Goal: Information Seeking & Learning: Find contact information

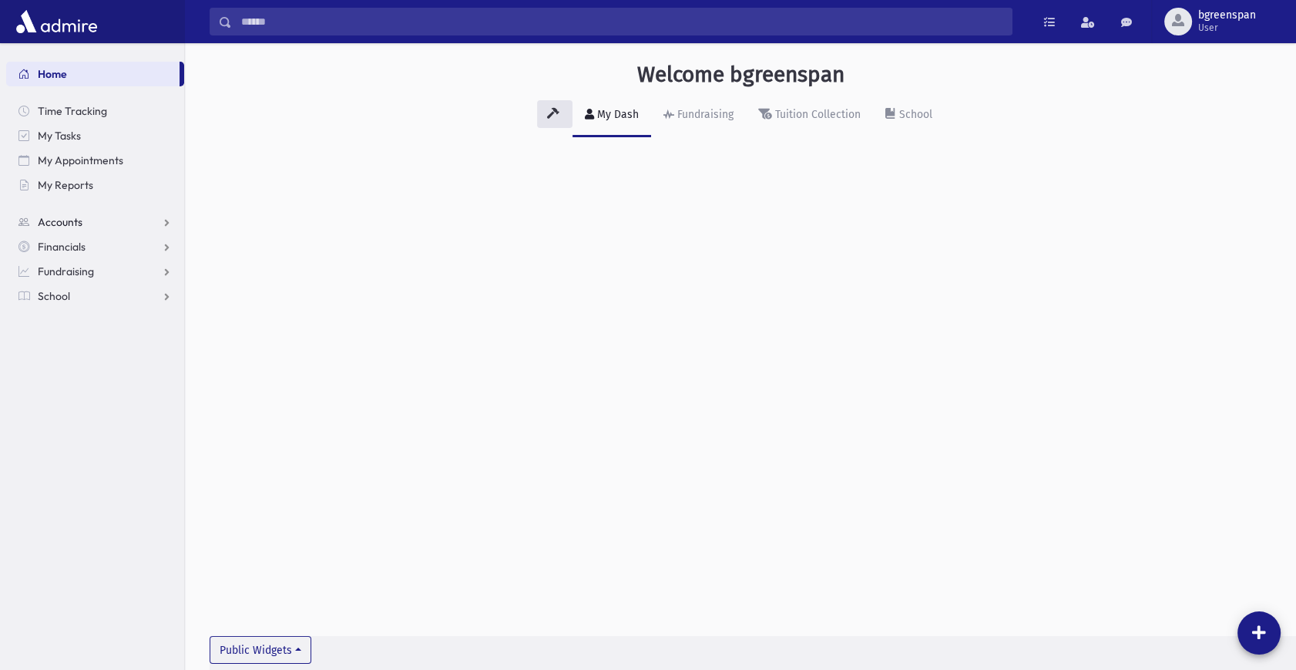
click at [163, 222] on link "Accounts" at bounding box center [95, 222] width 178 height 25
click at [122, 247] on link "Account List" at bounding box center [95, 246] width 178 height 25
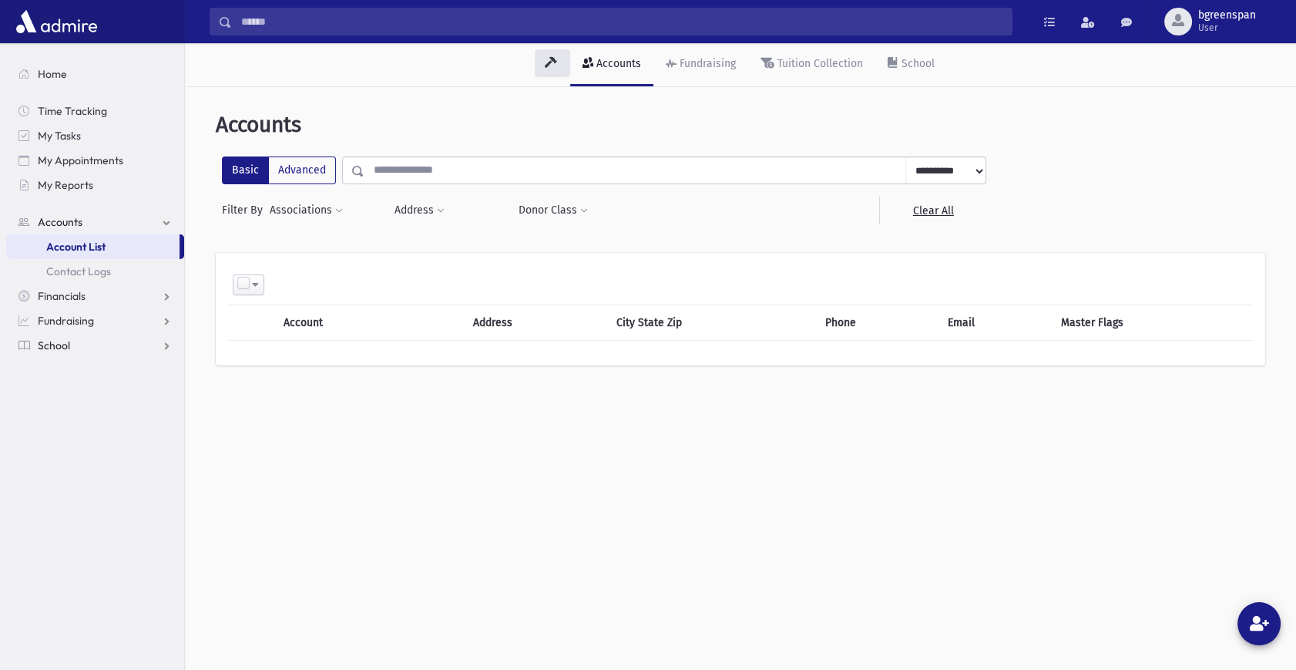
click at [154, 348] on link "School" at bounding box center [95, 345] width 178 height 25
click at [124, 327] on link "Students" at bounding box center [95, 320] width 178 height 25
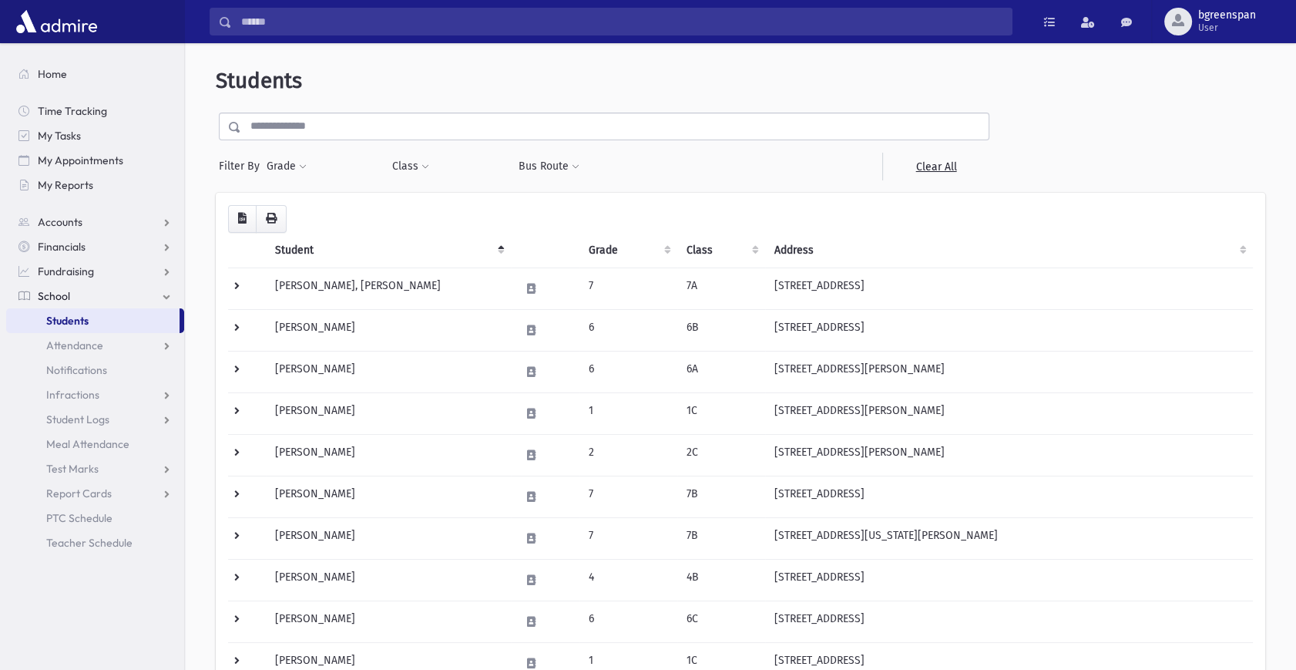
click at [341, 123] on input "text" at bounding box center [614, 127] width 747 height 28
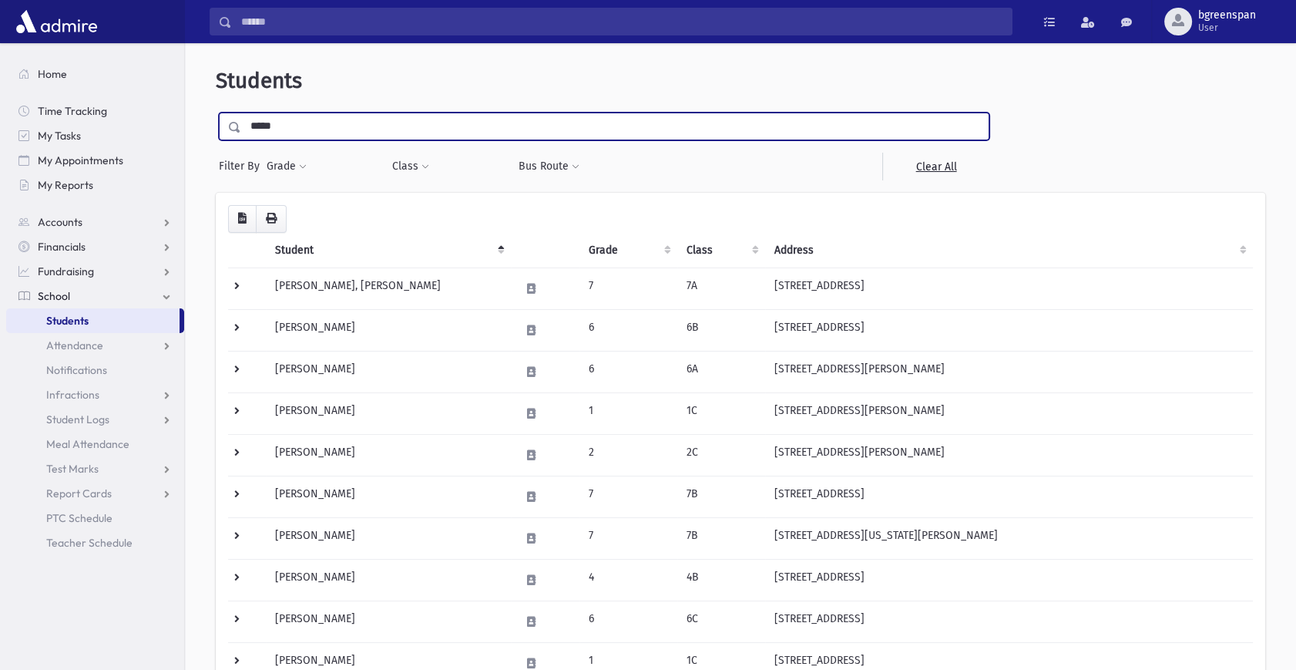
type input "*****"
click at [216, 113] on input "submit" at bounding box center [237, 123] width 43 height 21
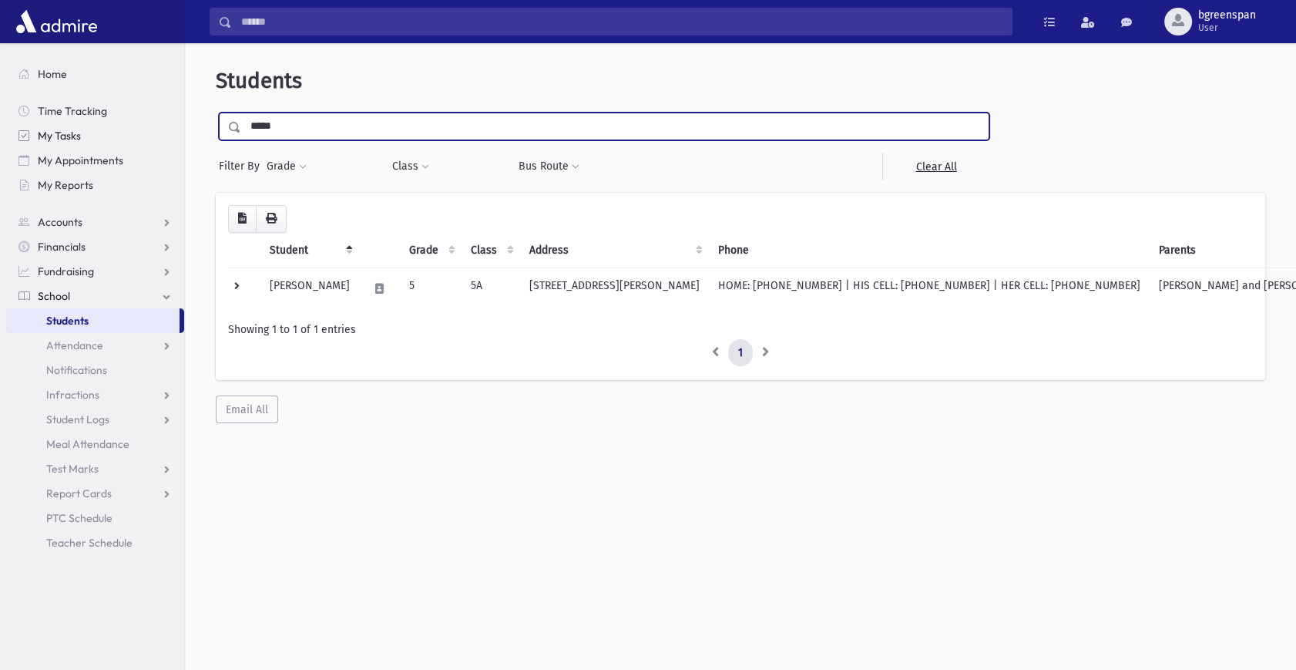
drag, startPoint x: 268, startPoint y: 123, endPoint x: 160, endPoint y: 123, distance: 107.9
click at [163, 124] on div "Search Results All Accounts" at bounding box center [648, 355] width 1296 height 710
type input "*"
type input "*********"
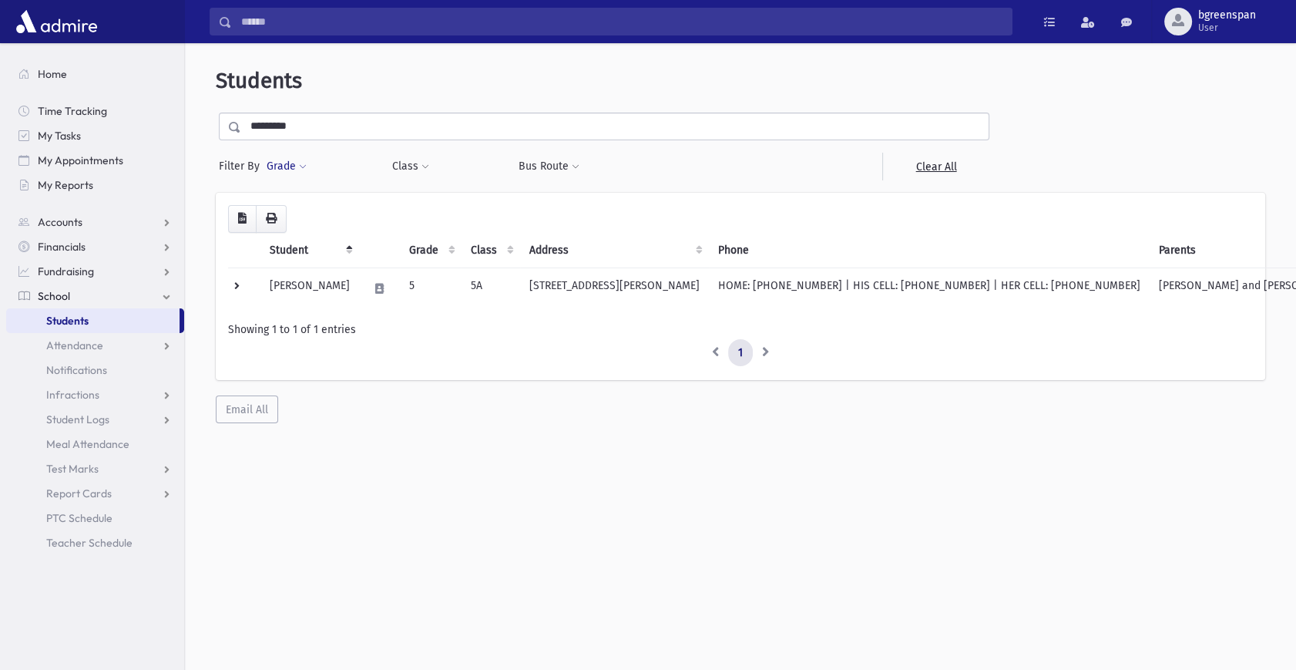
click at [266, 153] on button "Grade" at bounding box center [287, 167] width 42 height 28
click at [526, 213] on div "Loading... Student Grade Class Address Phone Parents Email Hebrew First Hebrew …" at bounding box center [740, 286] width 1025 height 162
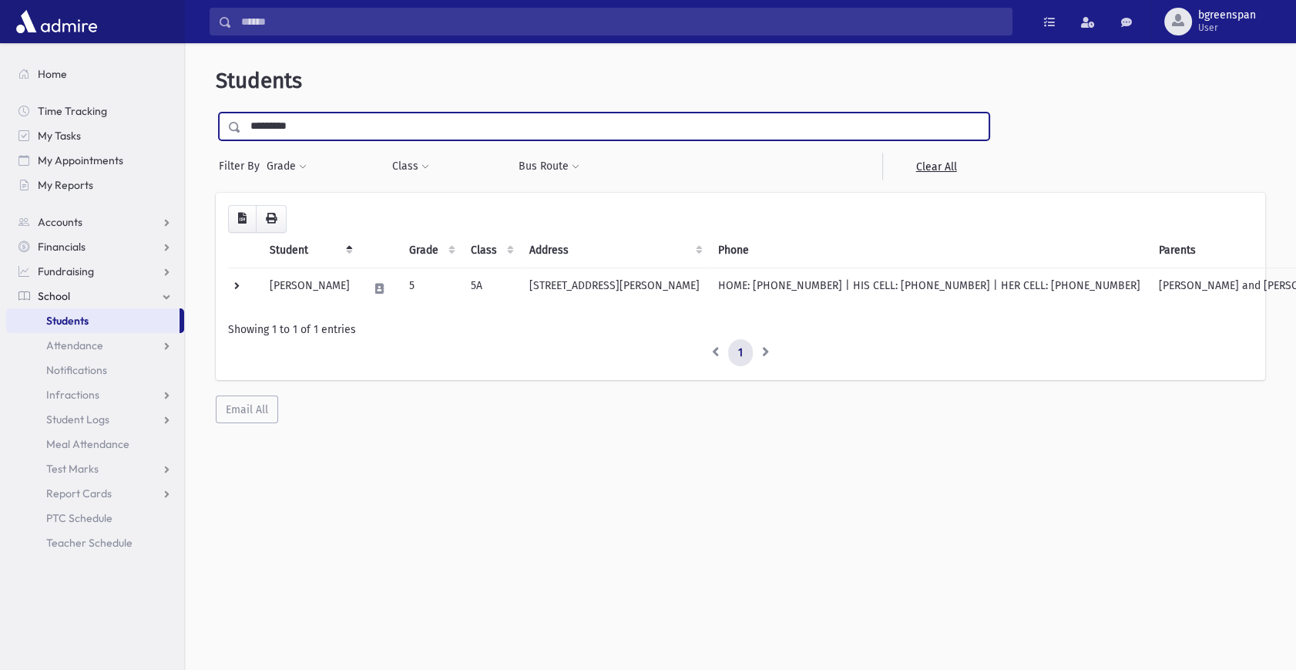
click at [369, 129] on input "*********" at bounding box center [614, 127] width 747 height 28
click at [233, 129] on span at bounding box center [235, 127] width 12 height 11
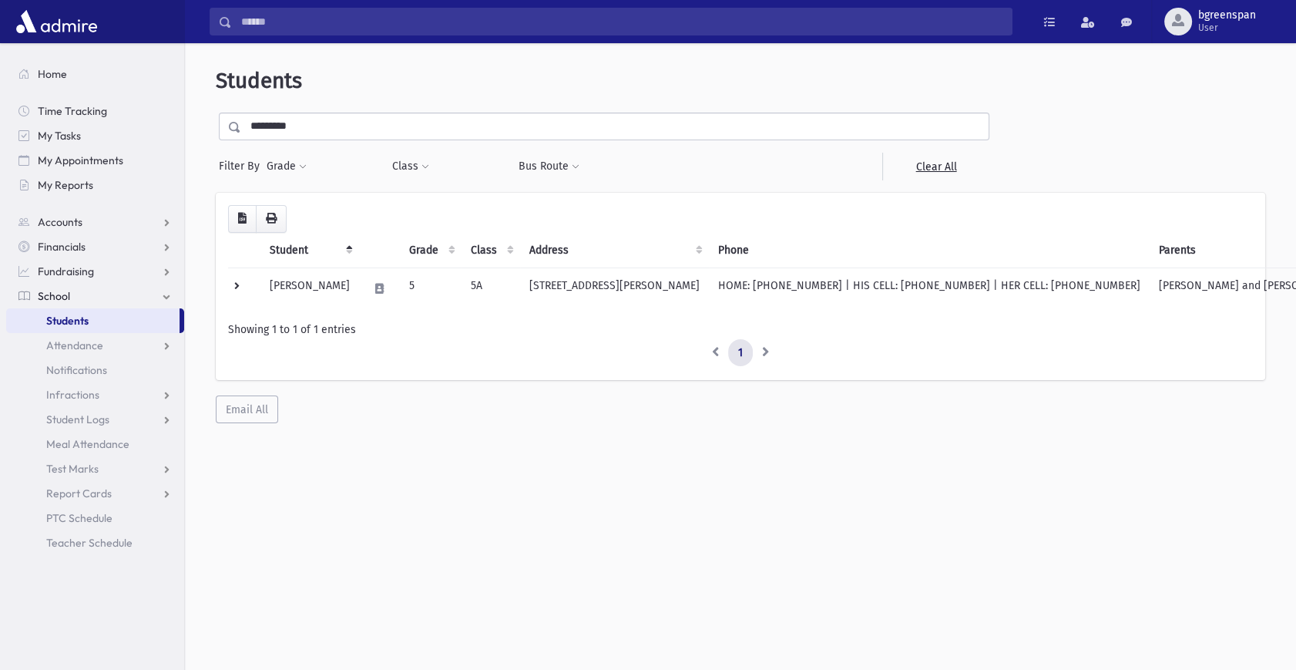
click at [317, 121] on input "*********" at bounding box center [614, 127] width 747 height 28
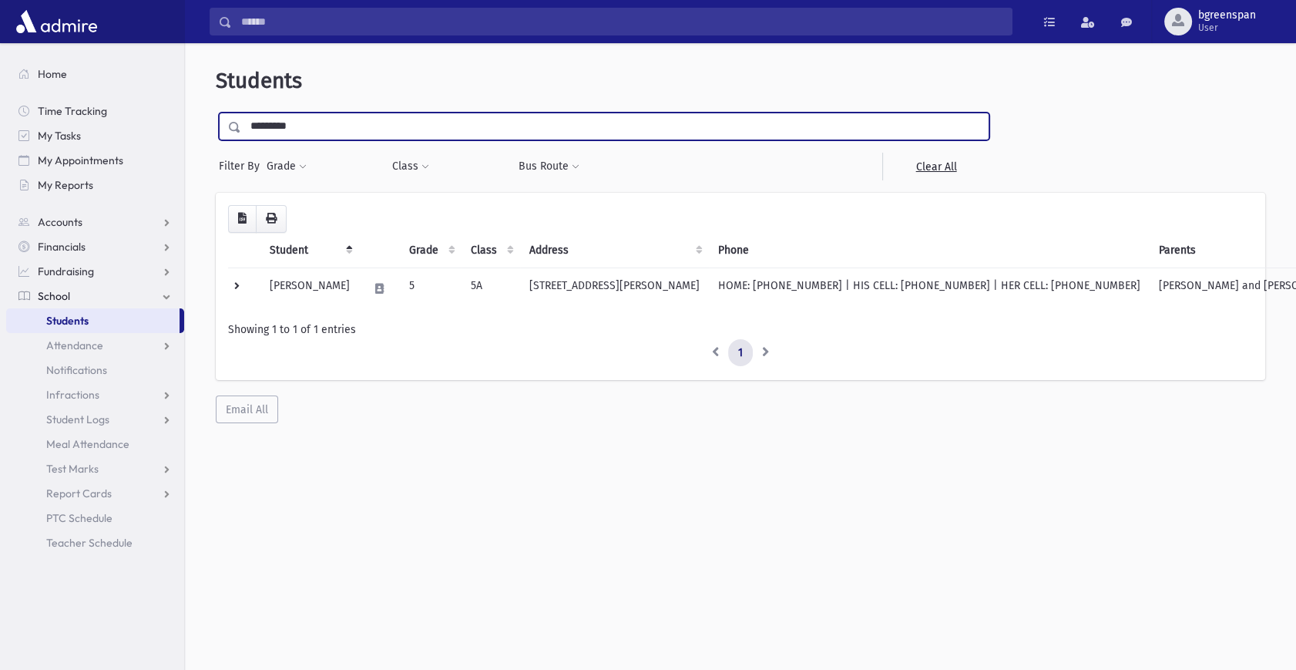
click at [216, 113] on input "submit" at bounding box center [237, 123] width 43 height 21
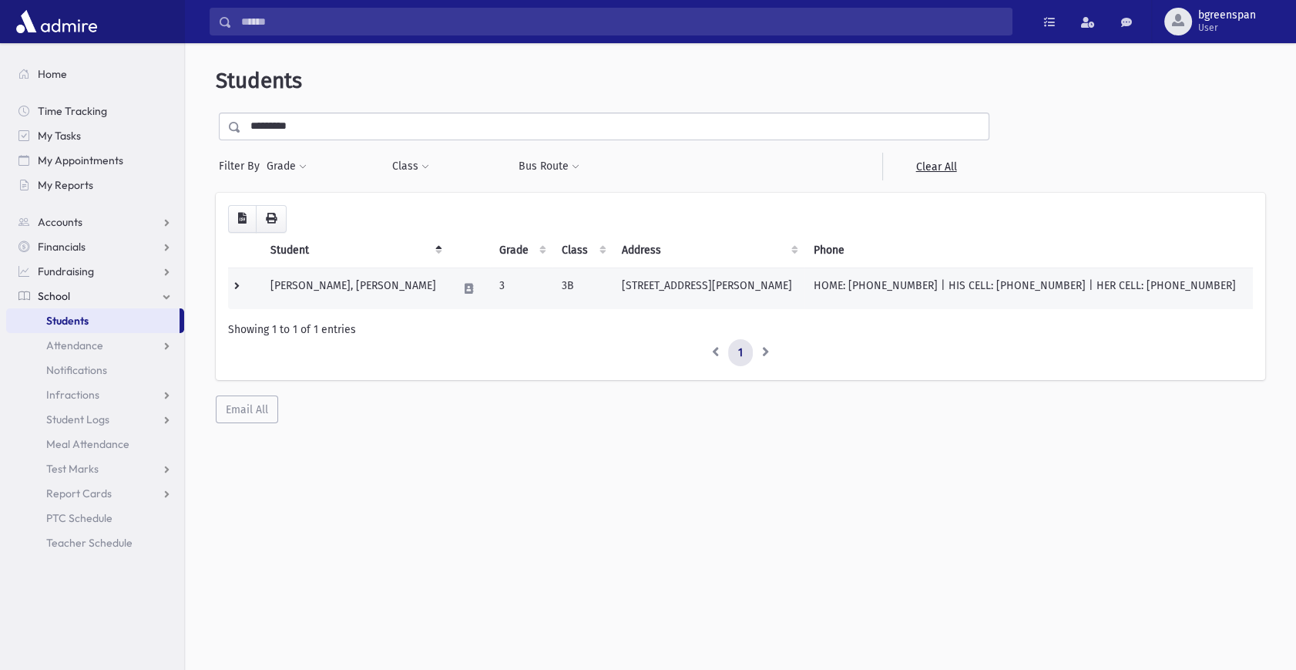
click at [1028, 280] on td "HOME: [PHONE_NUMBER] | HIS CELL: [PHONE_NUMBER] | HER CELL: [PHONE_NUMBER]" at bounding box center [1028, 288] width 448 height 42
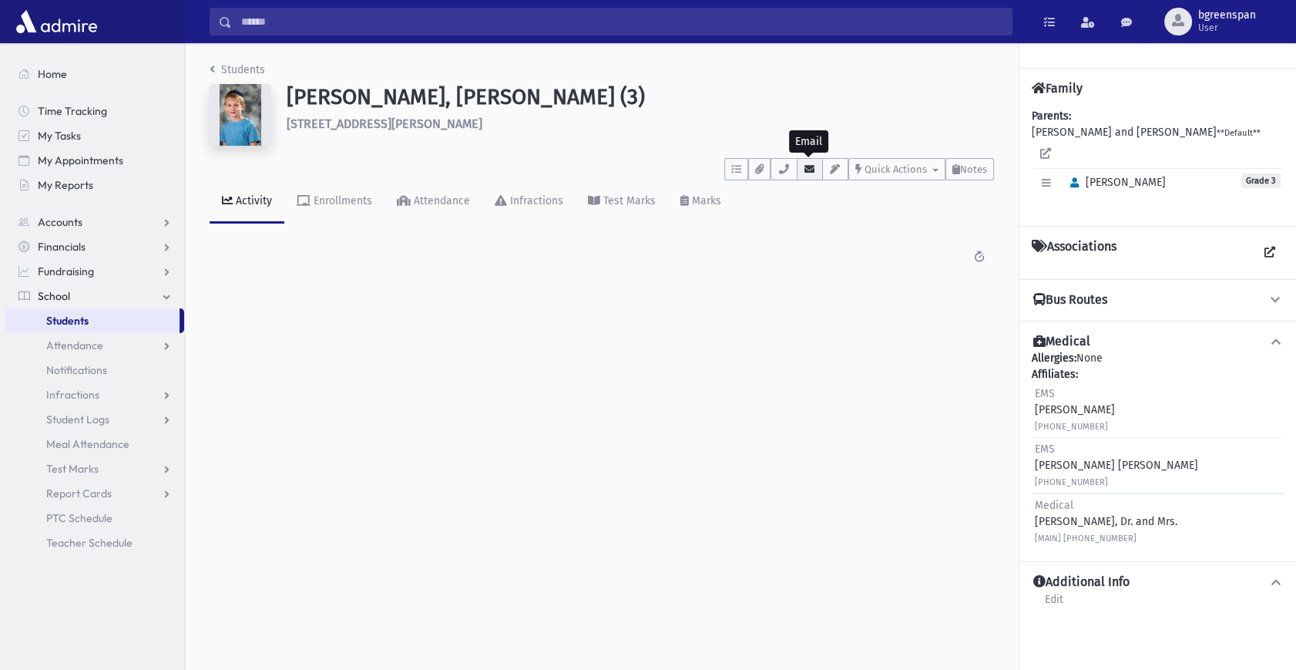
click at [808, 164] on icon "button" at bounding box center [810, 169] width 12 height 10
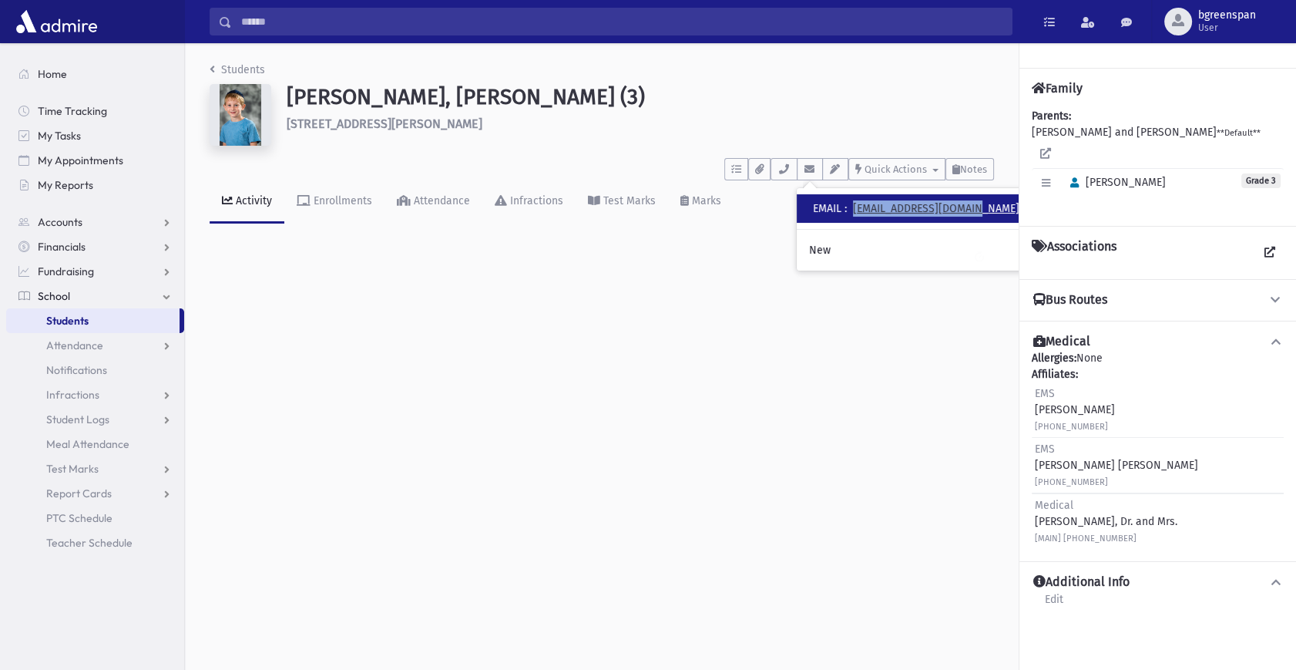
drag, startPoint x: 990, startPoint y: 207, endPoint x: 858, endPoint y: 205, distance: 131.8
click at [858, 205] on div "• EMAIL : ylieberman88@gmail.com" at bounding box center [914, 208] width 235 height 29
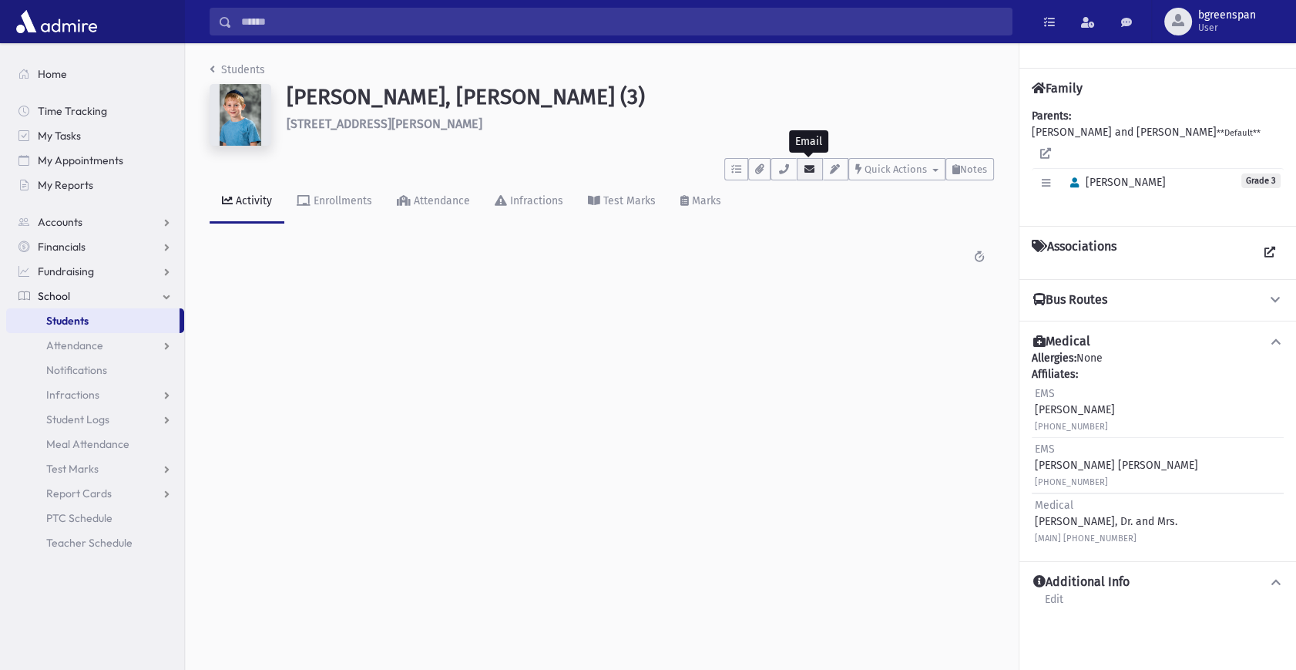
click at [801, 168] on button "button" at bounding box center [810, 169] width 26 height 22
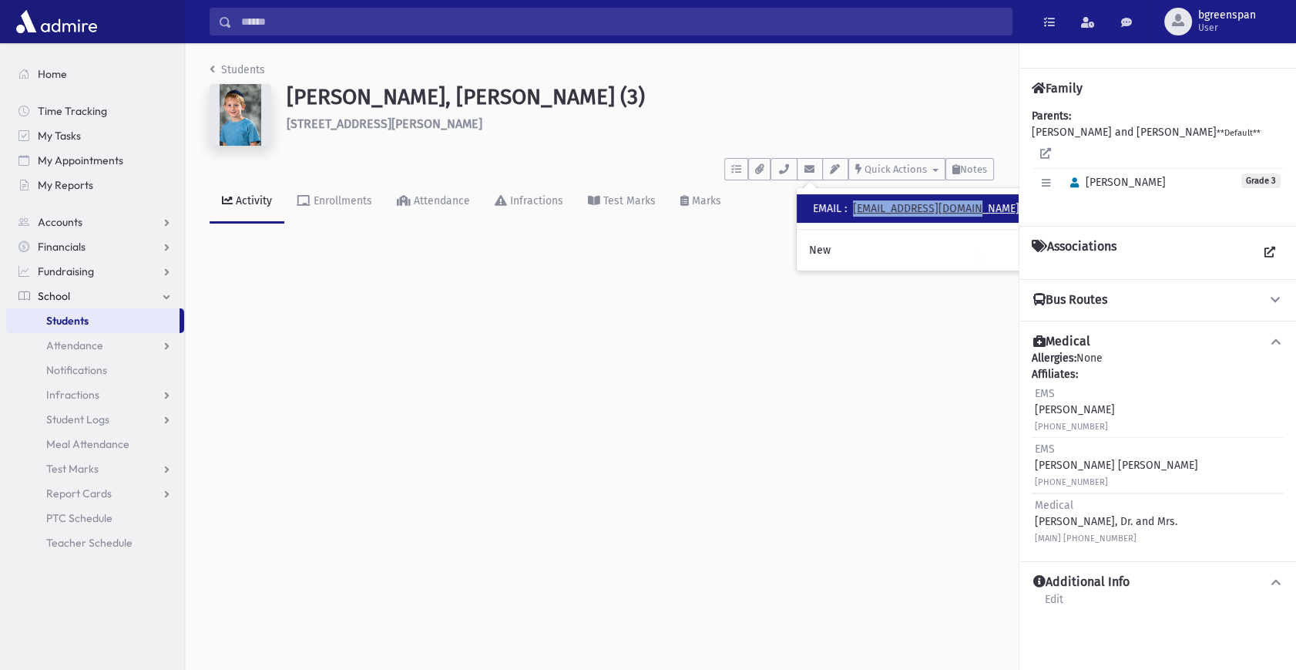
drag, startPoint x: 989, startPoint y: 208, endPoint x: 858, endPoint y: 210, distance: 131.8
click at [858, 210] on div "• EMAIL : ylieberman88@gmail.com" at bounding box center [914, 208] width 235 height 29
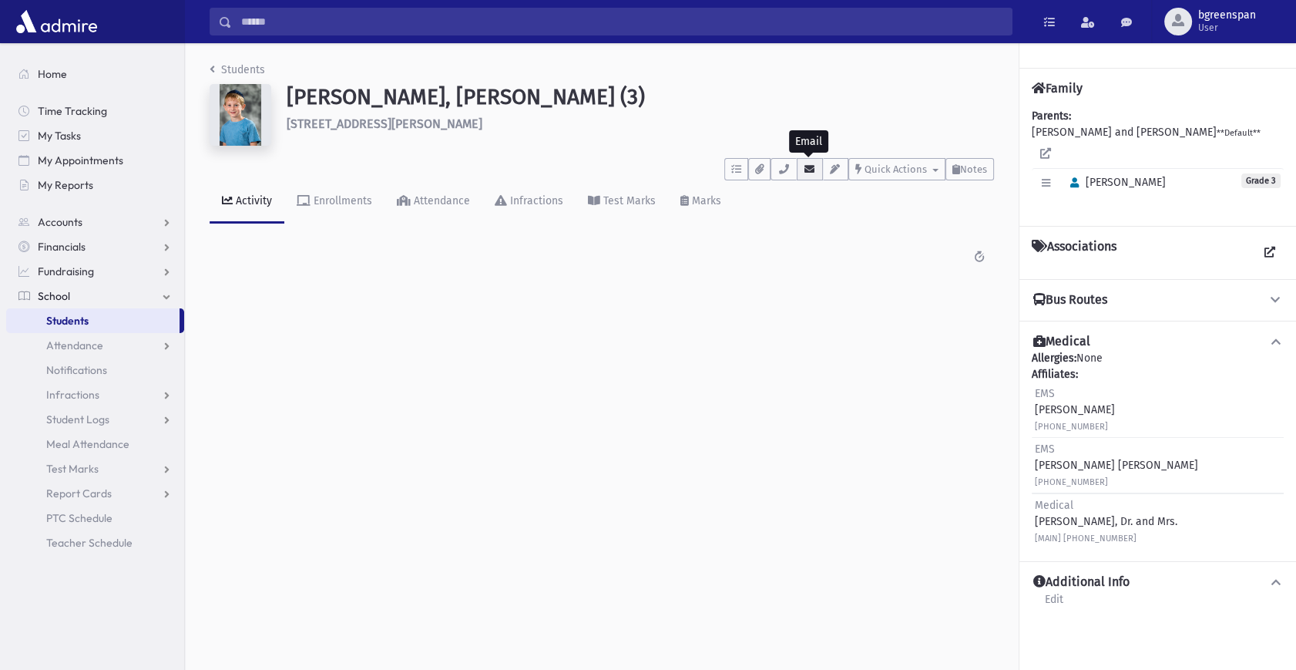
click at [808, 173] on icon "button" at bounding box center [810, 169] width 12 height 10
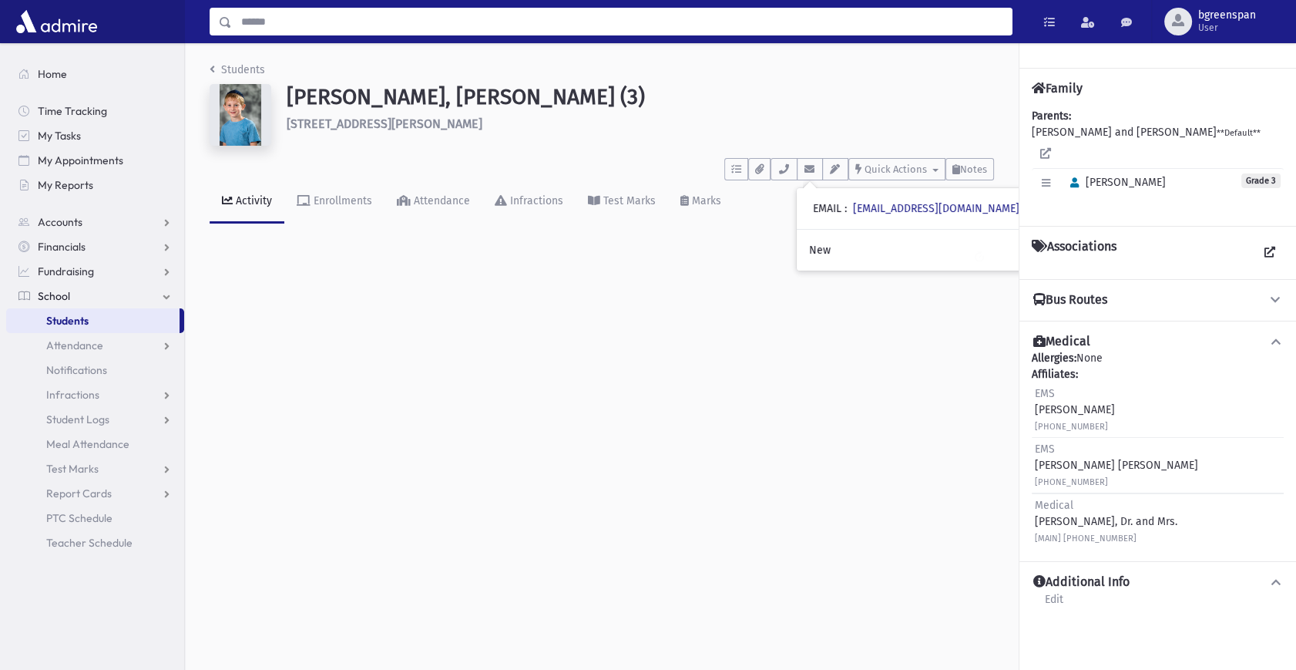
click at [380, 24] on input "Search" at bounding box center [622, 22] width 780 height 28
type input "*****"
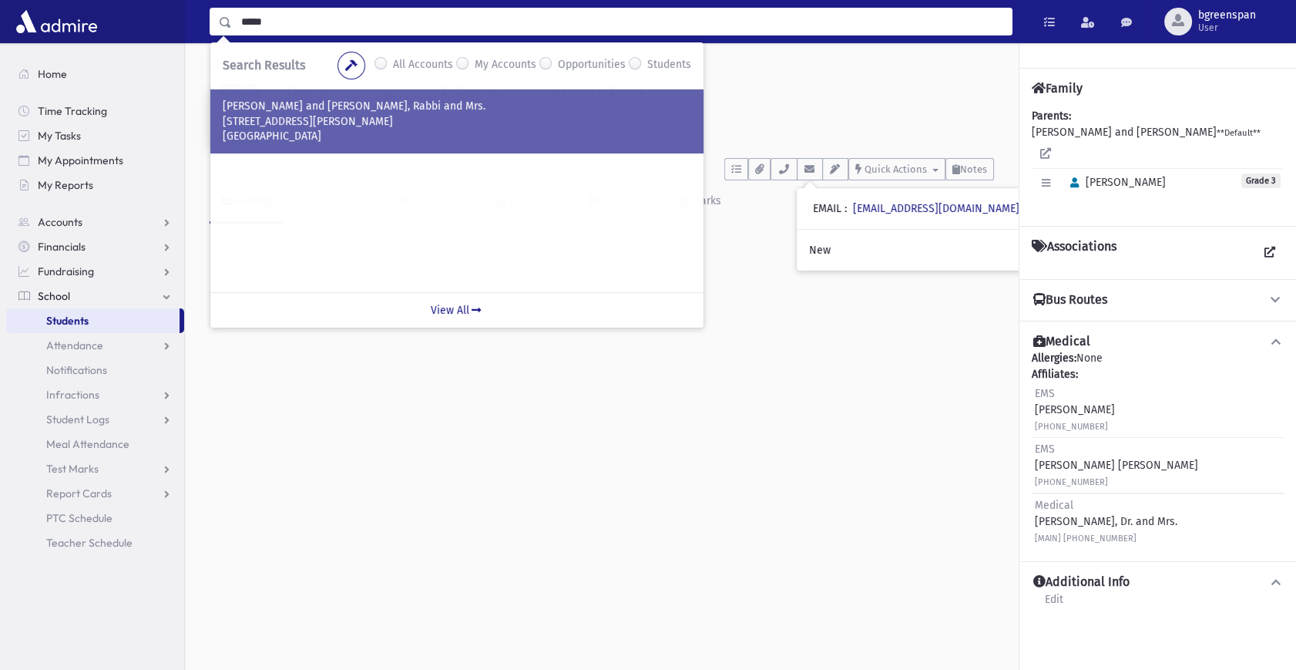
click at [331, 98] on div "SEEWALD, Eliyahu and Chaya Slava, Rabbi and Mrs. 41 Rena Lane Lakewood, NJ 08701" at bounding box center [456, 121] width 493 height 64
